Goal: Task Accomplishment & Management: Manage account settings

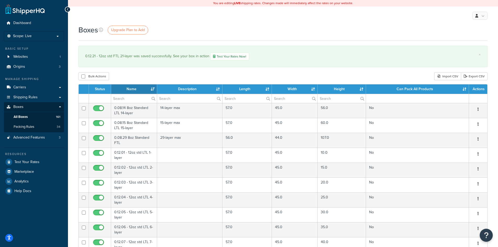
select select "1000"
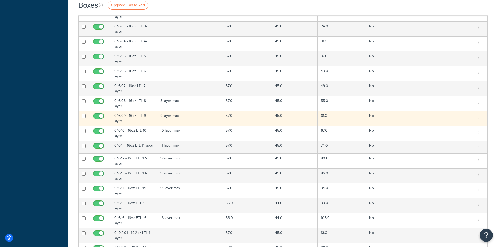
scroll to position [549, 0]
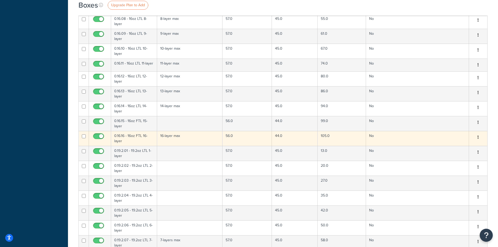
click at [166, 140] on td "16-layer max" at bounding box center [190, 138] width 66 height 15
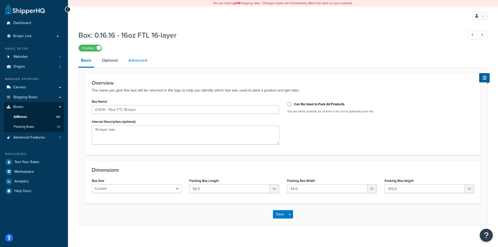
click at [139, 61] on link "Advanced" at bounding box center [138, 60] width 24 height 13
select select "250"
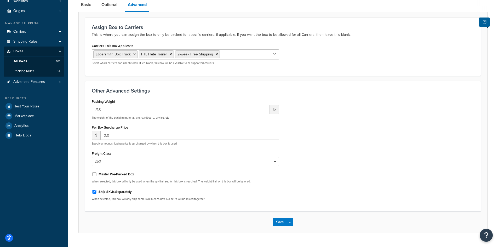
scroll to position [69, 0]
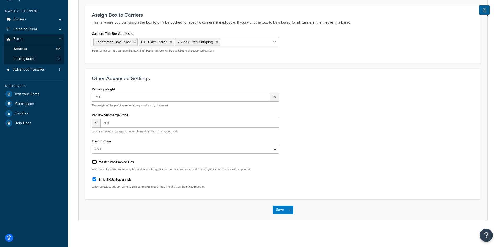
click at [95, 161] on input "Master Pre-Packed Box" at bounding box center [94, 162] width 5 height 4
checkbox input "true"
click at [280, 209] on button "Save" at bounding box center [280, 210] width 14 height 8
